Goal: Check status: Check status

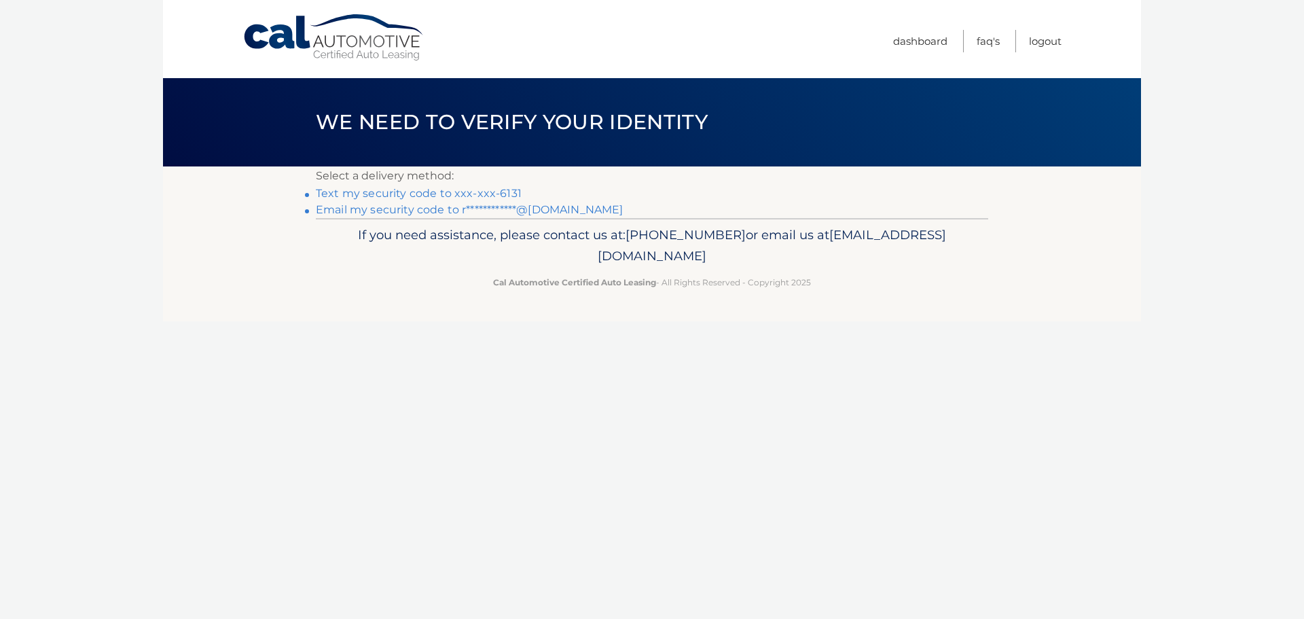
click at [467, 191] on link "Text my security code to xxx-xxx-6131" at bounding box center [419, 193] width 206 height 13
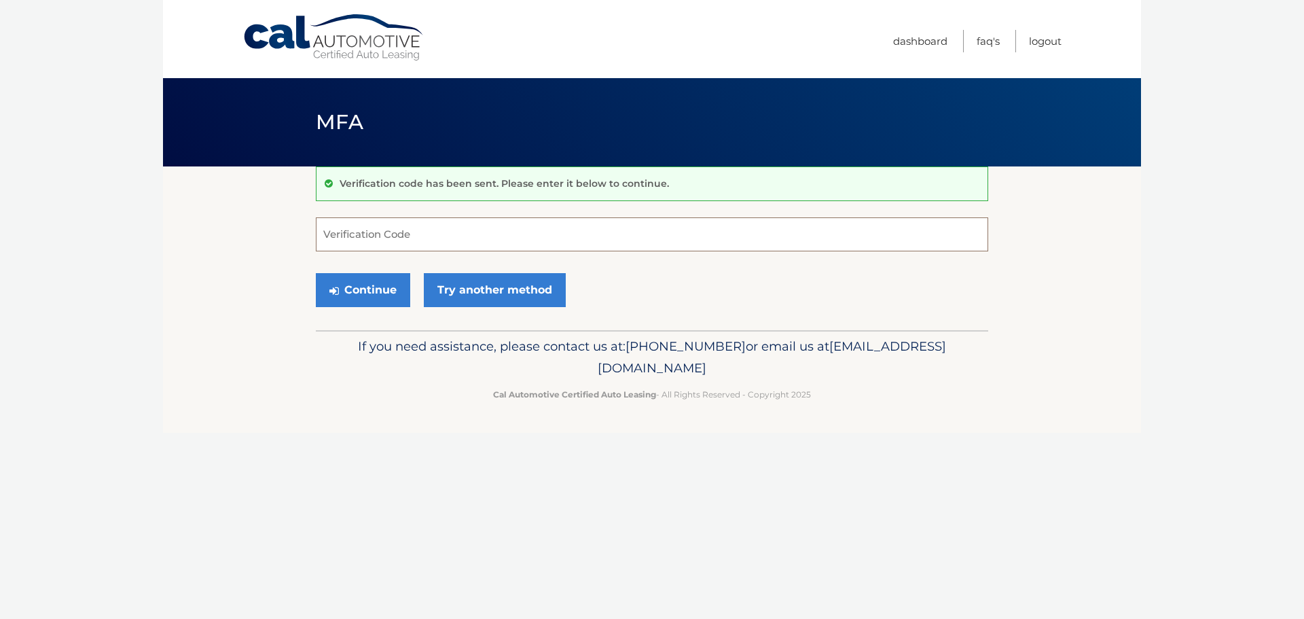
click at [390, 230] on input "Verification Code" at bounding box center [652, 234] width 672 height 34
type input "784684"
click at [361, 297] on button "Continue" at bounding box center [363, 290] width 94 height 34
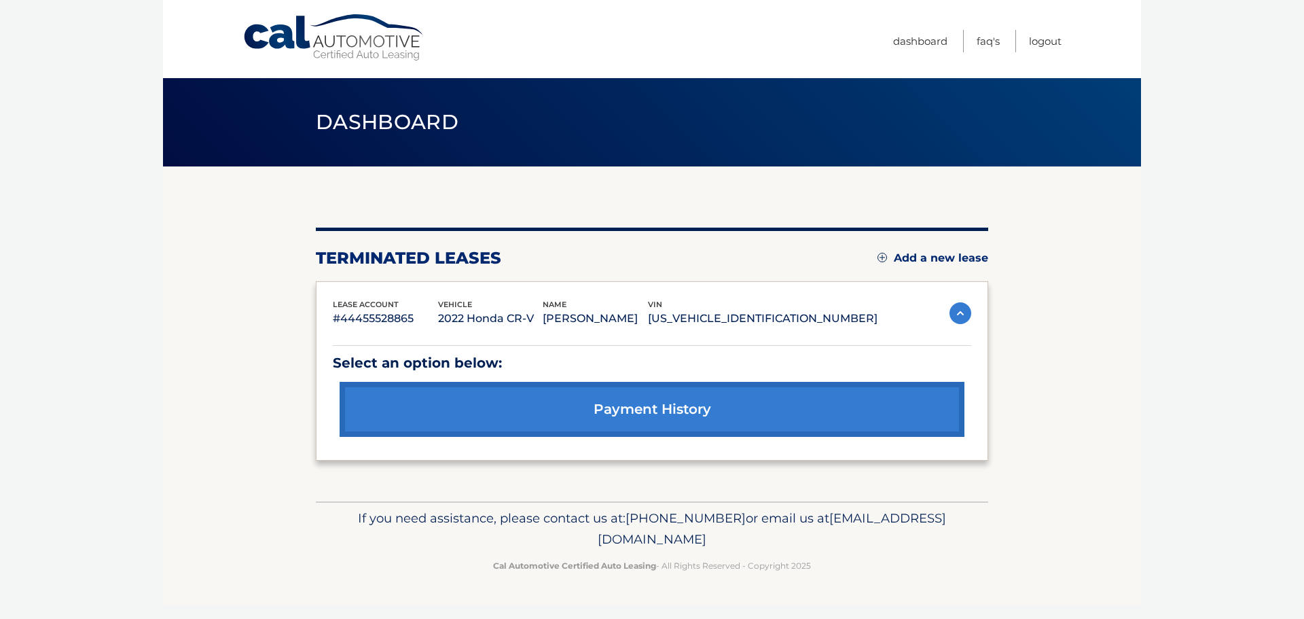
click at [679, 414] on link "payment history" at bounding box center [651, 409] width 625 height 55
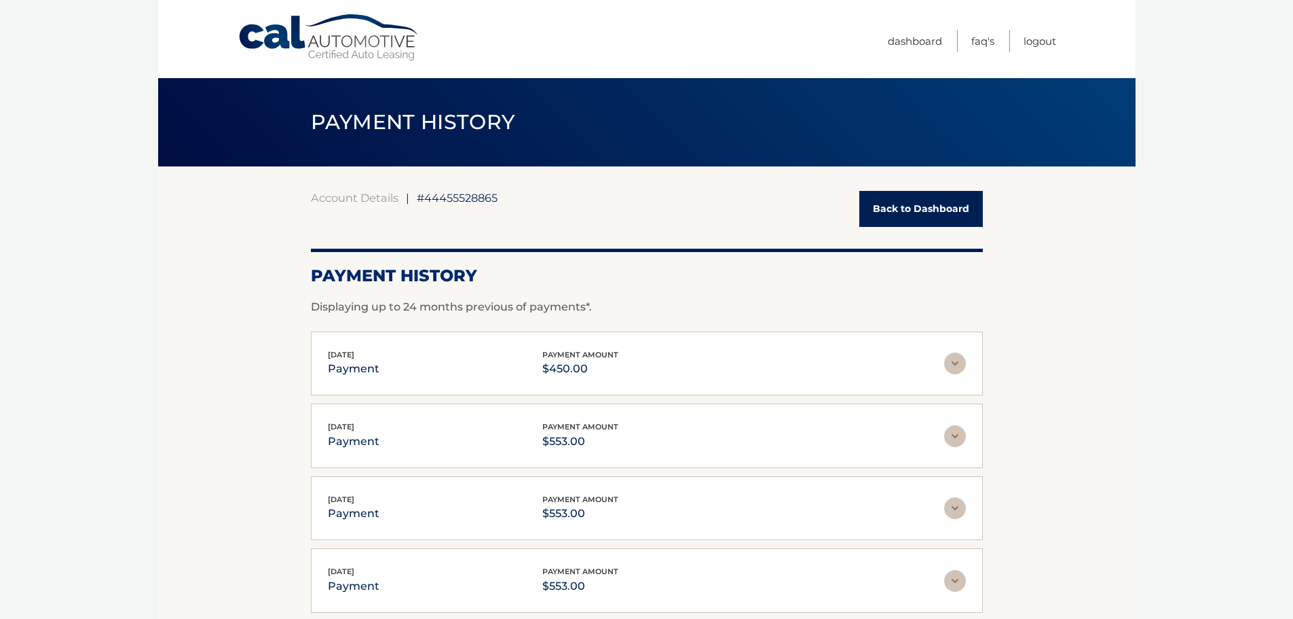
click at [908, 202] on link "Back to Dashboard" at bounding box center [922, 209] width 124 height 36
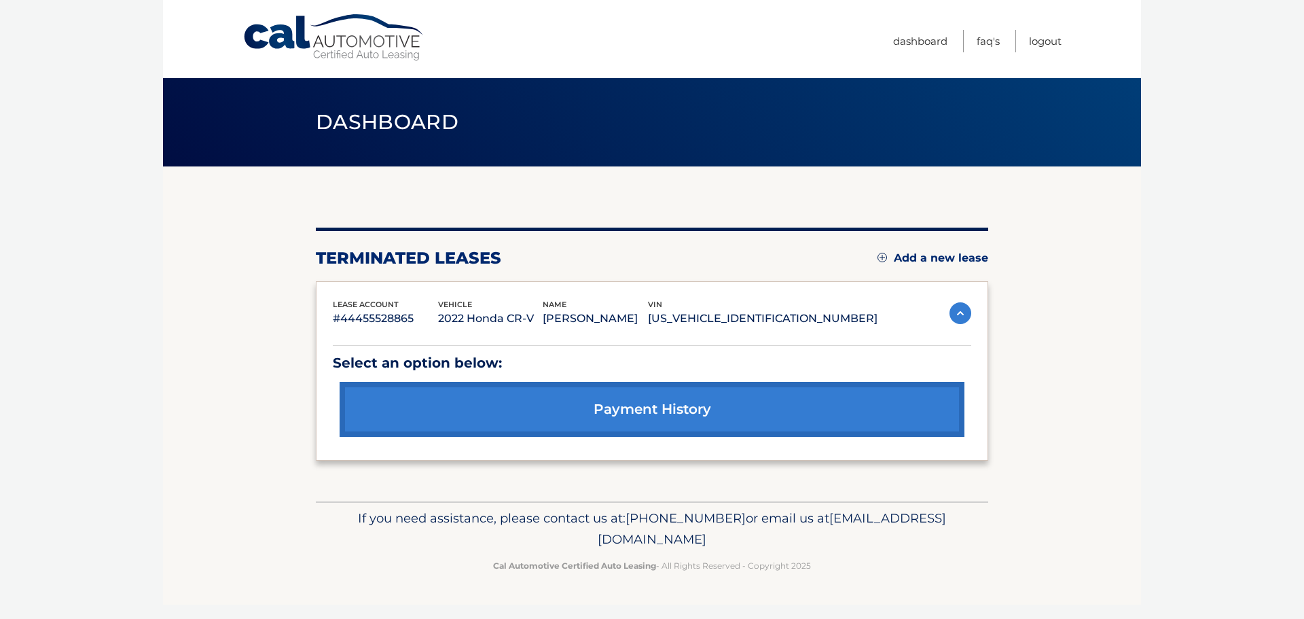
click at [963, 312] on img at bounding box center [960, 313] width 22 height 22
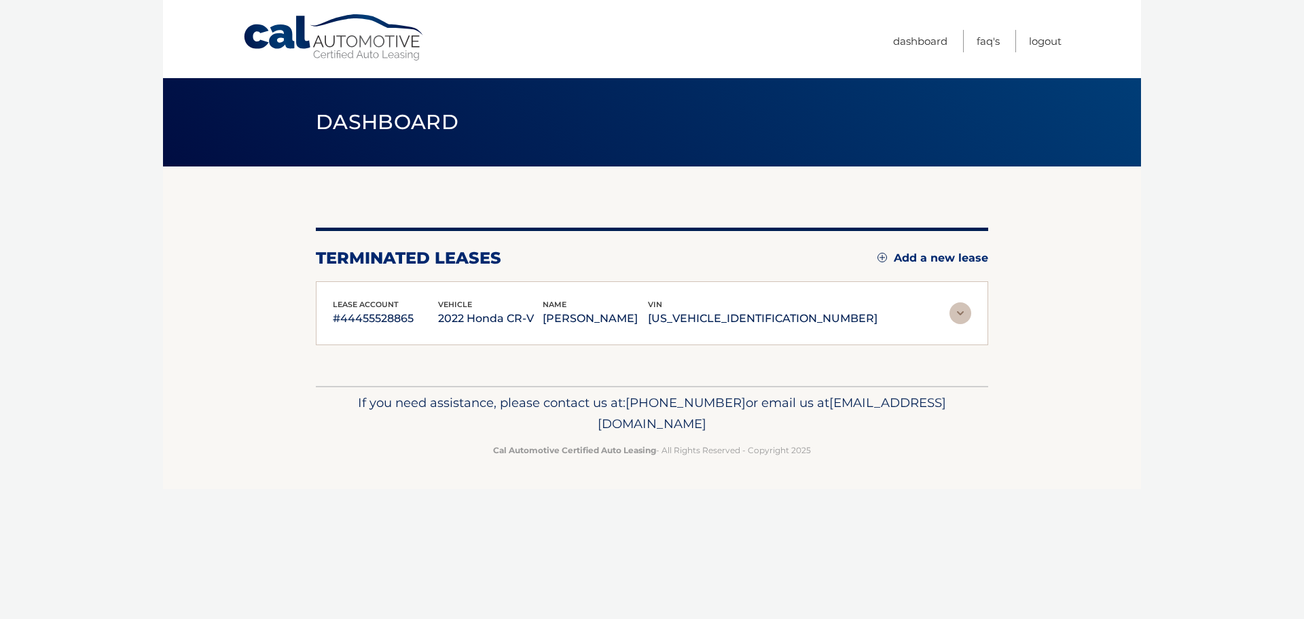
click at [963, 312] on img at bounding box center [960, 313] width 22 height 22
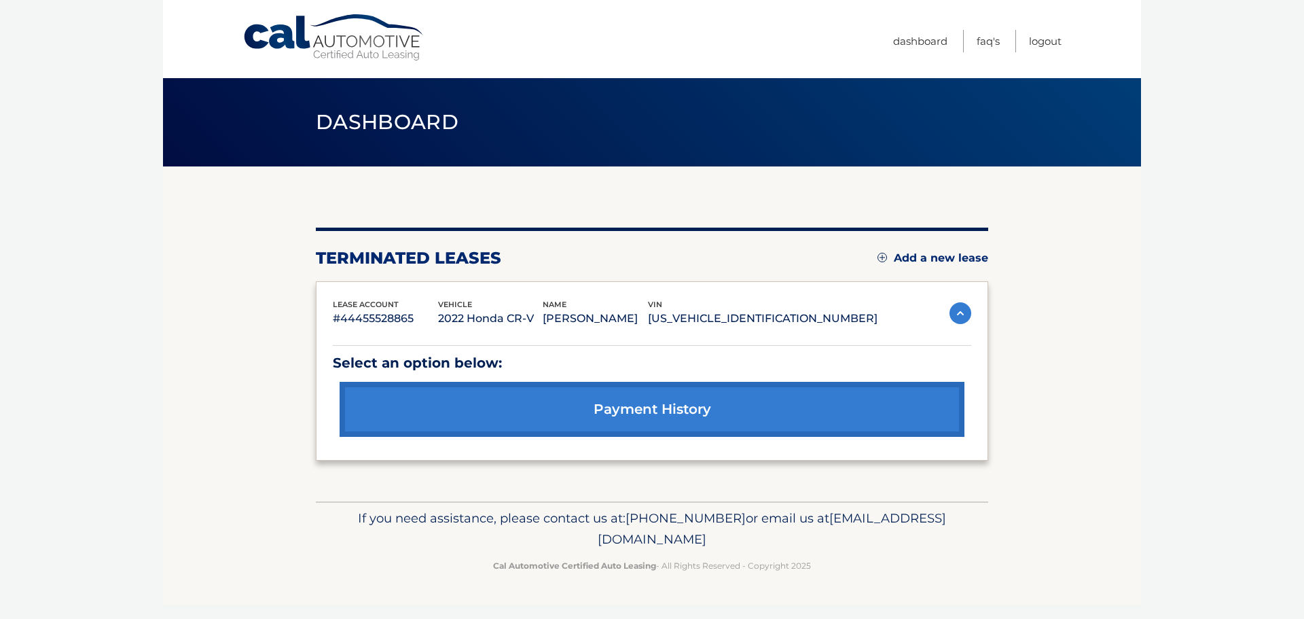
click at [617, 406] on link "payment history" at bounding box center [651, 409] width 625 height 55
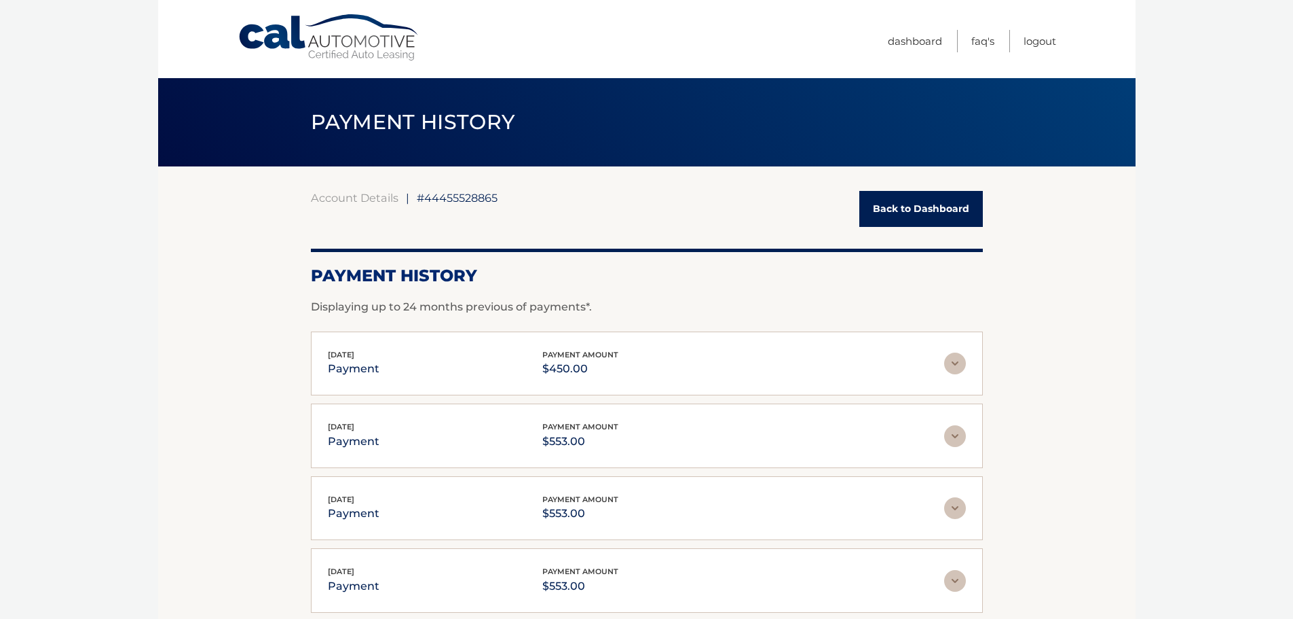
click at [894, 205] on link "Back to Dashboard" at bounding box center [922, 209] width 124 height 36
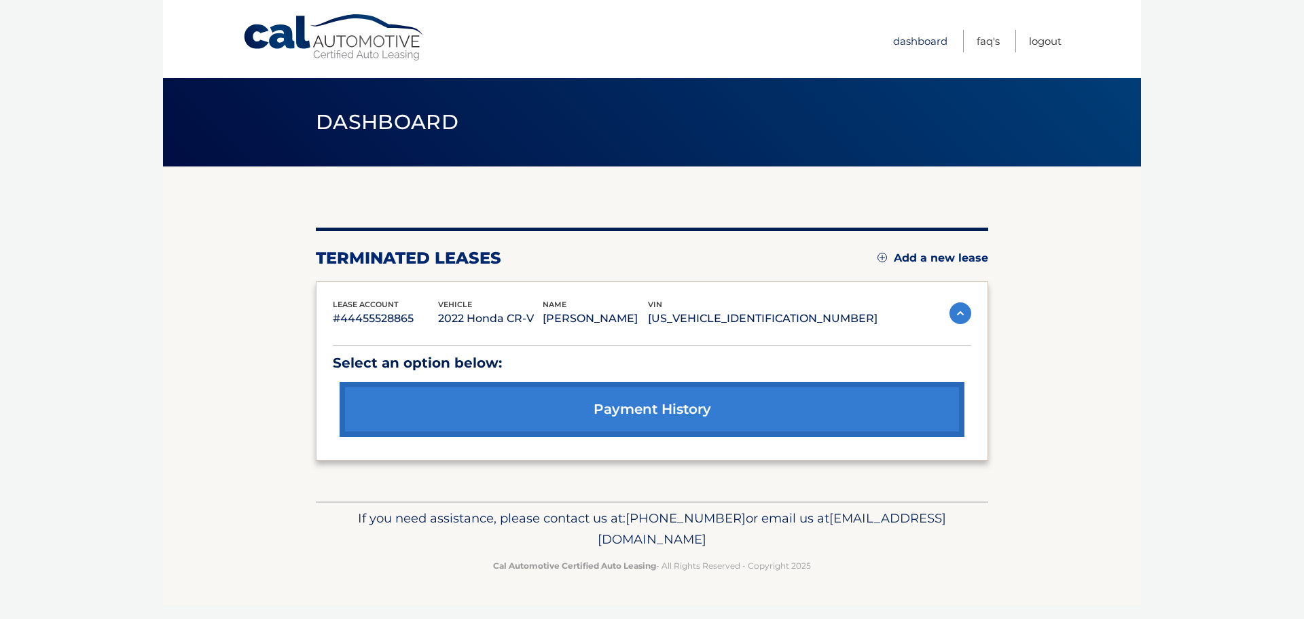
click at [927, 44] on link "Dashboard" at bounding box center [920, 41] width 54 height 22
click at [780, 401] on link "payment history" at bounding box center [651, 409] width 625 height 55
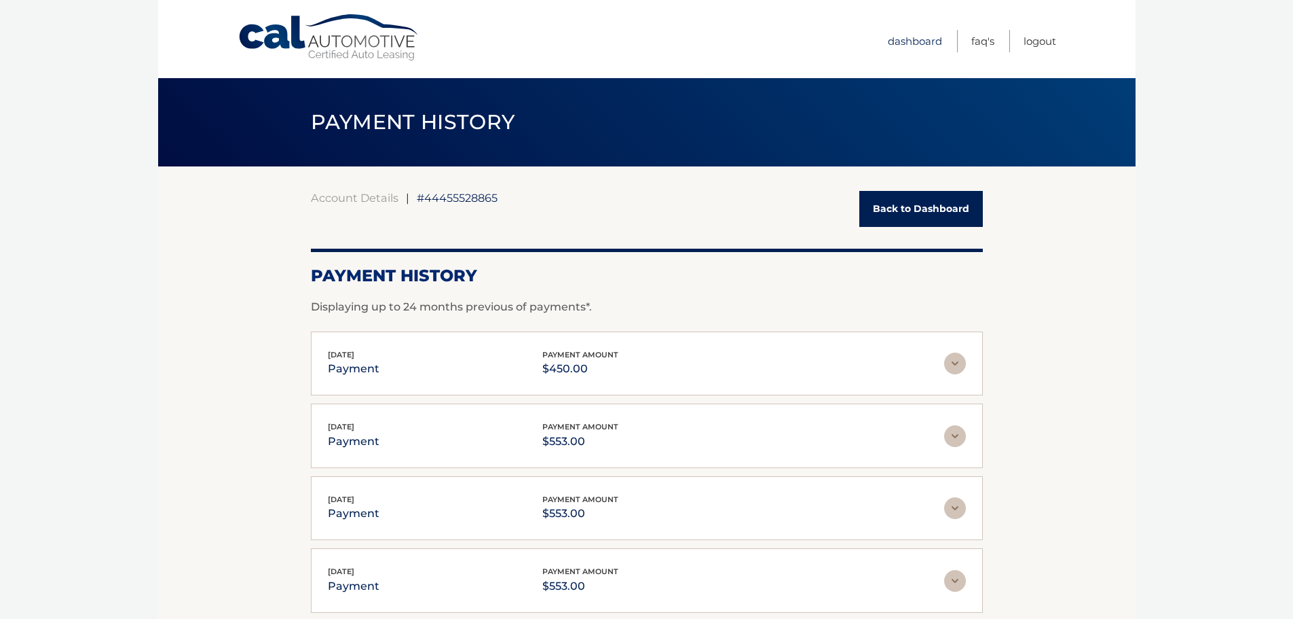
click at [903, 41] on link "Dashboard" at bounding box center [915, 41] width 54 height 22
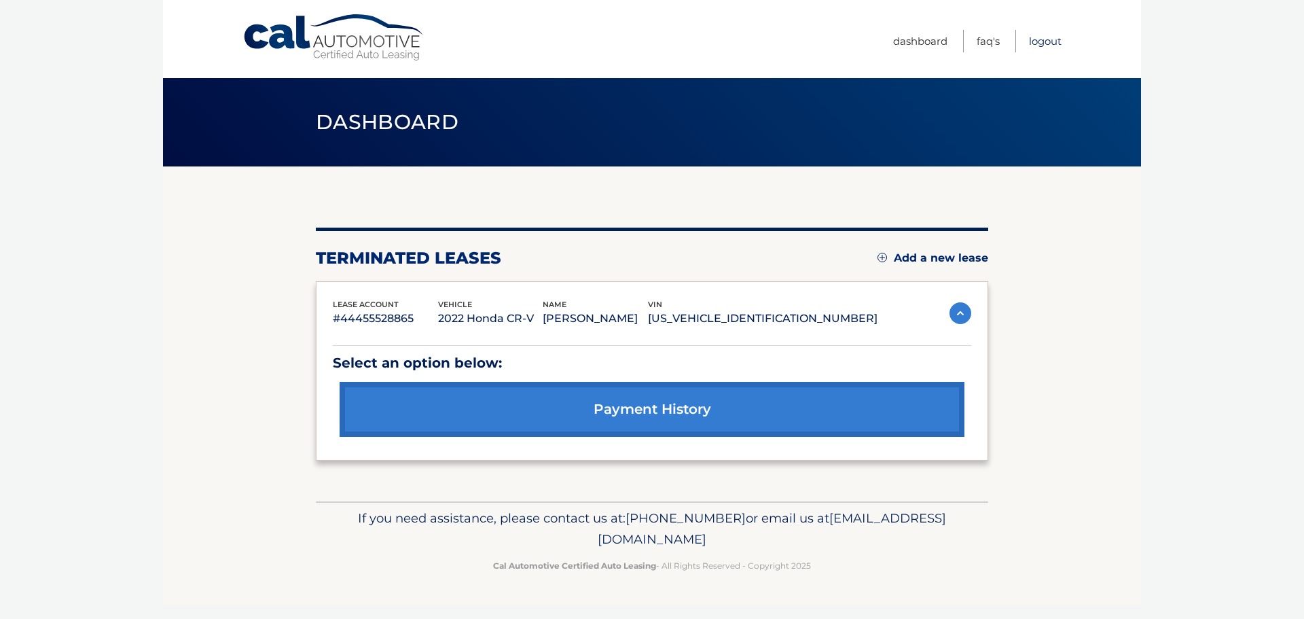
click at [1047, 45] on link "Logout" at bounding box center [1045, 41] width 33 height 22
